Goal: Use online tool/utility: Utilize a website feature to perform a specific function

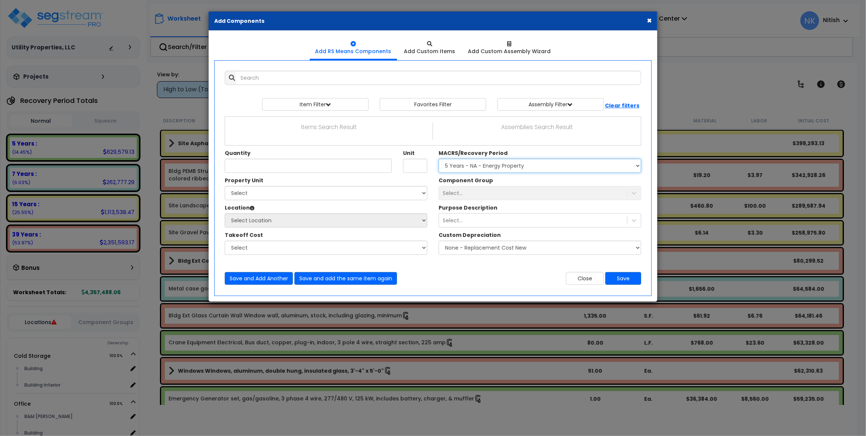
click at [438, 159] on select "Select MACRS/Recovery Period 5 Years - 57.0 - Distributive Trades & Services 5 …" at bounding box center [539, 166] width 203 height 14
click at [472, 192] on div "Select..." at bounding box center [539, 193] width 203 height 14
click at [438, 159] on select "Select MACRS/Recovery Period 5 Years - 57.0 - Distributive Trades & Services 5 …" at bounding box center [539, 166] width 203 height 14
click at [470, 192] on div "Select..." at bounding box center [539, 193] width 203 height 14
select select "65218"
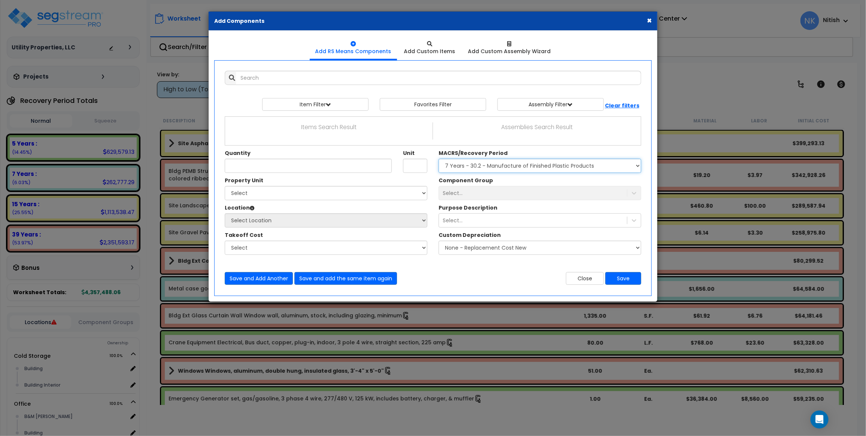
click at [438, 159] on select "Select MACRS/Recovery Period 5 Years - 57.0 - Distributive Trades & Services 5 …" at bounding box center [539, 166] width 203 height 14
click at [468, 192] on div "Select..." at bounding box center [539, 193] width 203 height 14
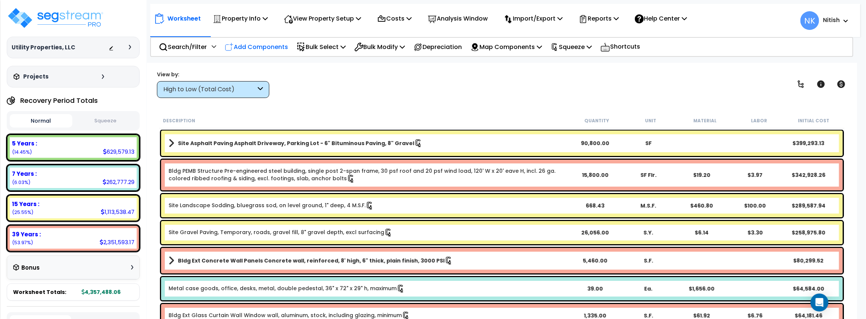
click at [247, 47] on p "Add Components" at bounding box center [256, 47] width 63 height 10
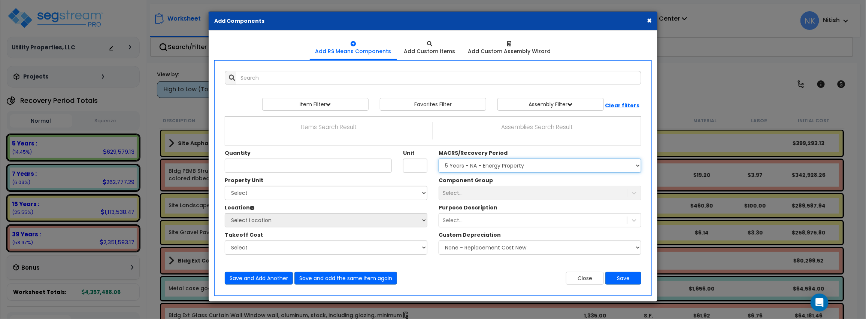
click at [438, 159] on select "Select MACRS/Recovery Period 5 Years - 57.0 - Distributive Trades & Services 5 …" at bounding box center [539, 166] width 203 height 14
select select "3667"
click at [438, 159] on select "Select MACRS/Recovery Period 5 Years - 57.0 - Distributive Trades & Services 5 …" at bounding box center [539, 166] width 203 height 14
